Goal: Task Accomplishment & Management: Manage account settings

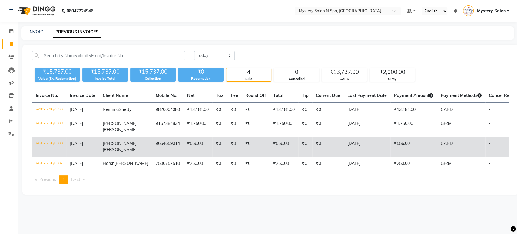
click at [247, 143] on td "₹0" at bounding box center [256, 147] width 28 height 20
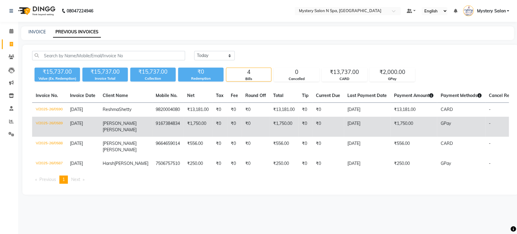
click at [242, 135] on td "₹0" at bounding box center [256, 127] width 28 height 20
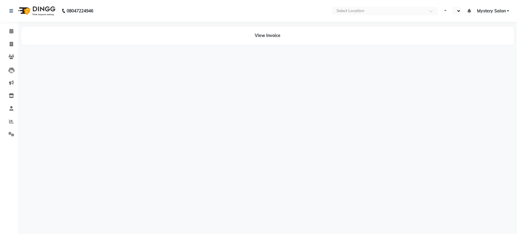
select select "en"
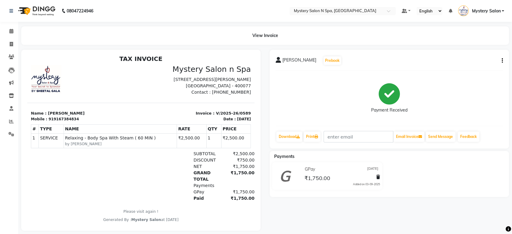
scroll to position [5, 0]
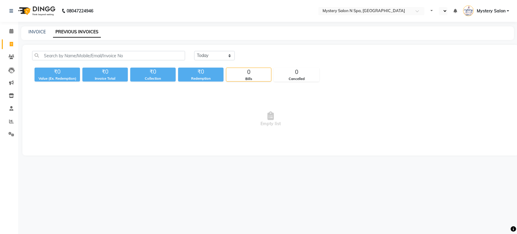
select select "en"
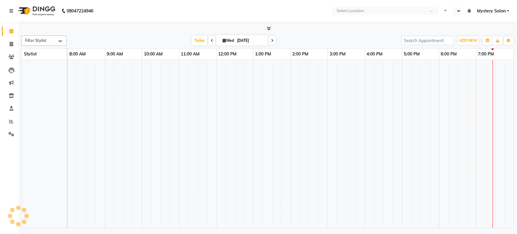
select select "en"
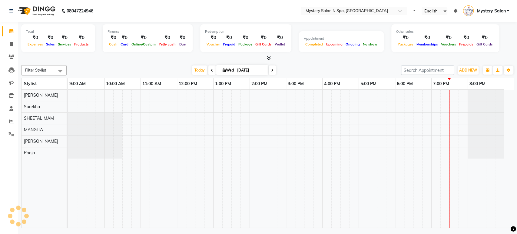
select select "en"
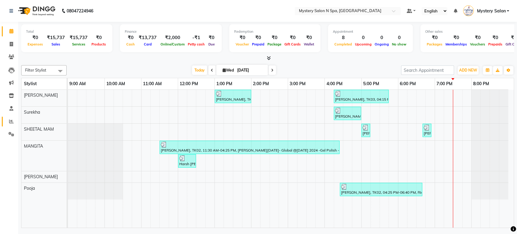
click at [12, 120] on icon at bounding box center [11, 121] width 5 height 5
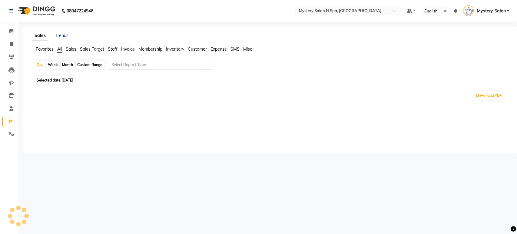
click at [128, 63] on input "text" at bounding box center [153, 65] width 87 height 6
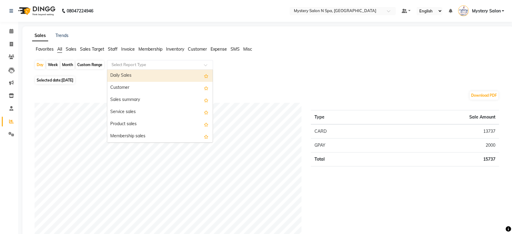
click at [131, 74] on div "Daily Sales" at bounding box center [159, 76] width 105 height 12
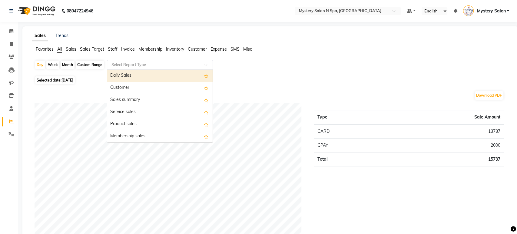
select select "filtered_report"
select select "pdf"
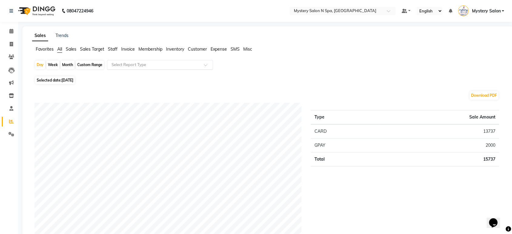
click at [179, 64] on input "text" at bounding box center [153, 65] width 87 height 6
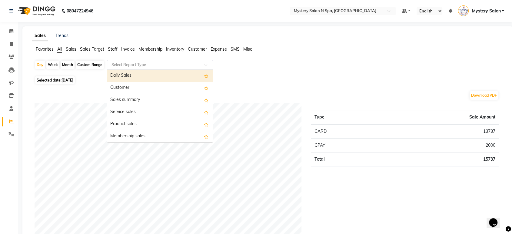
click at [179, 75] on div "Daily Sales" at bounding box center [159, 76] width 105 height 12
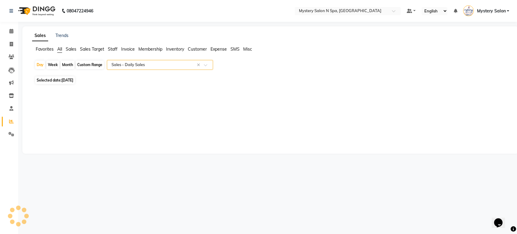
select select "filtered_report"
select select "pdf"
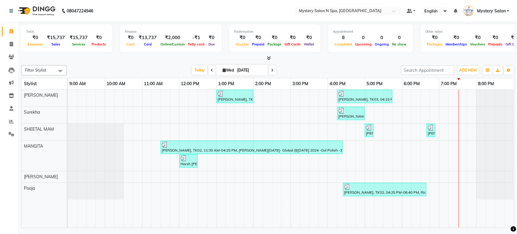
click at [274, 68] on span at bounding box center [272, 69] width 7 height 9
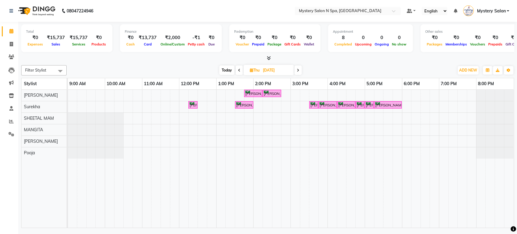
click at [225, 69] on span "Today" at bounding box center [226, 69] width 15 height 9
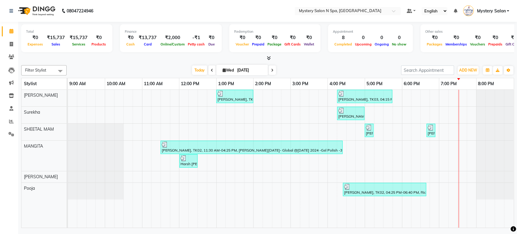
click at [272, 70] on span at bounding box center [272, 69] width 7 height 9
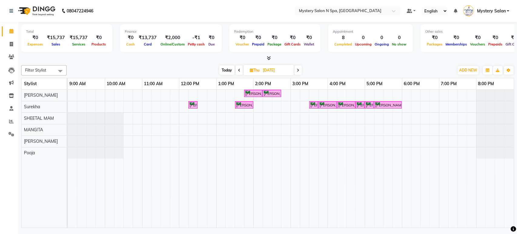
click at [227, 68] on span "Today" at bounding box center [226, 69] width 15 height 9
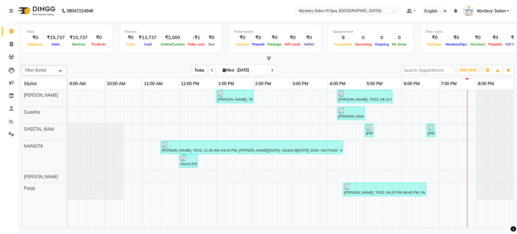
click at [196, 71] on span "Today" at bounding box center [199, 69] width 15 height 9
click at [269, 70] on span at bounding box center [272, 69] width 7 height 9
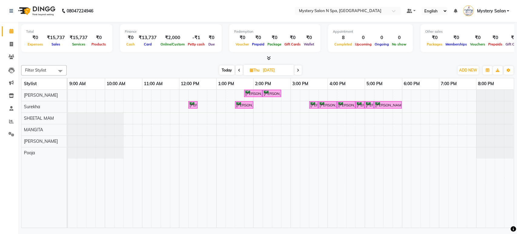
click at [221, 72] on span "Today" at bounding box center [226, 69] width 15 height 9
type input "[DATE]"
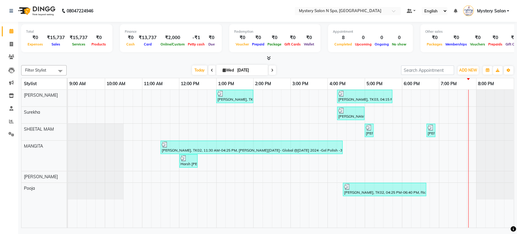
click at [479, 11] on span "Mystery Salon" at bounding box center [490, 11] width 29 height 6
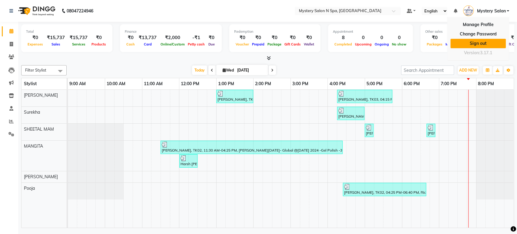
click at [475, 43] on link "Sign out" at bounding box center [477, 43] width 55 height 9
